Goal: Find specific page/section

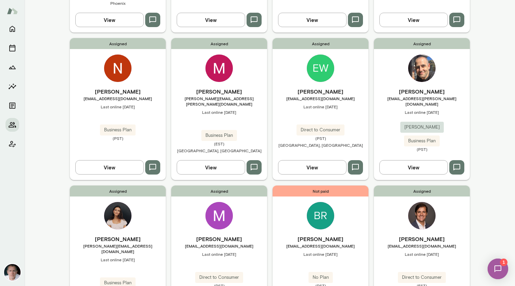
scroll to position [521, 0]
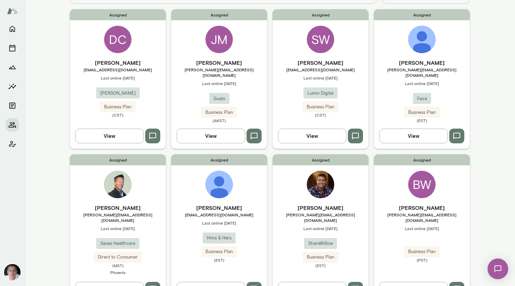
scroll to position [62, 0]
click at [324, 186] on img at bounding box center [320, 183] width 27 height 27
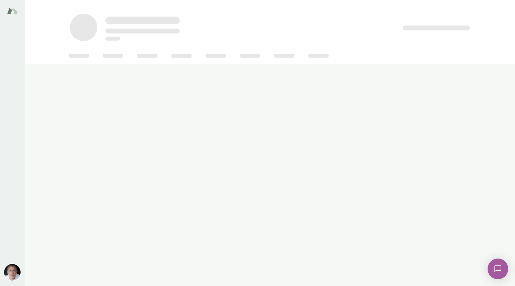
click at [497, 269] on img at bounding box center [498, 268] width 28 height 28
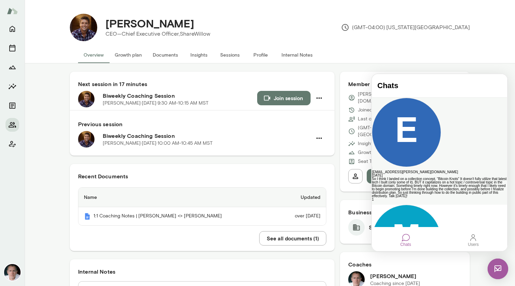
click at [439, 170] on div "[EMAIL_ADDRESS][PERSON_NAME][DOMAIN_NAME]" at bounding box center [439, 171] width 135 height 3
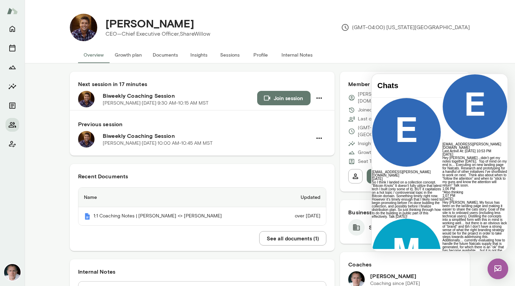
scroll to position [5136, 0]
click at [499, 268] on img at bounding box center [498, 268] width 21 height 21
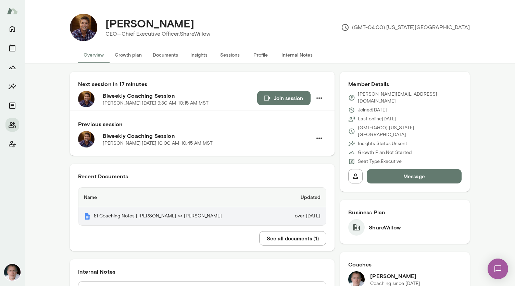
click at [135, 219] on th "1:1 Coaching Notes | [PERSON_NAME] <> [PERSON_NAME]" at bounding box center [177, 216] width 199 height 18
